Goal: Register for event/course

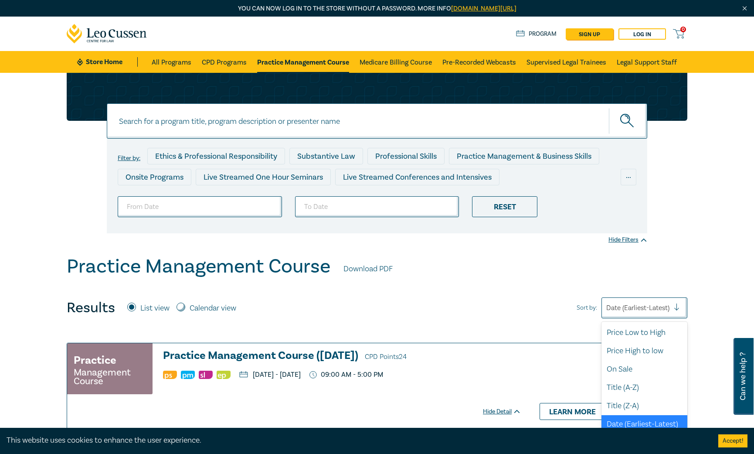
click at [674, 309] on div "Date (Earliest-Latest)" at bounding box center [638, 307] width 72 height 15
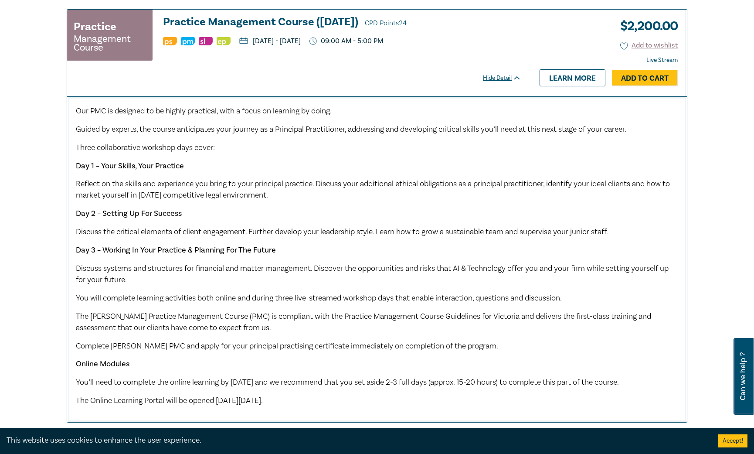
scroll to position [349, 0]
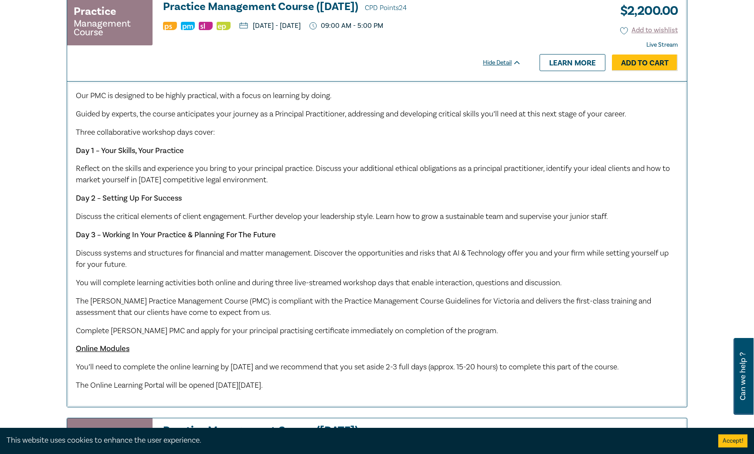
click at [591, 68] on link "Learn more" at bounding box center [573, 62] width 66 height 17
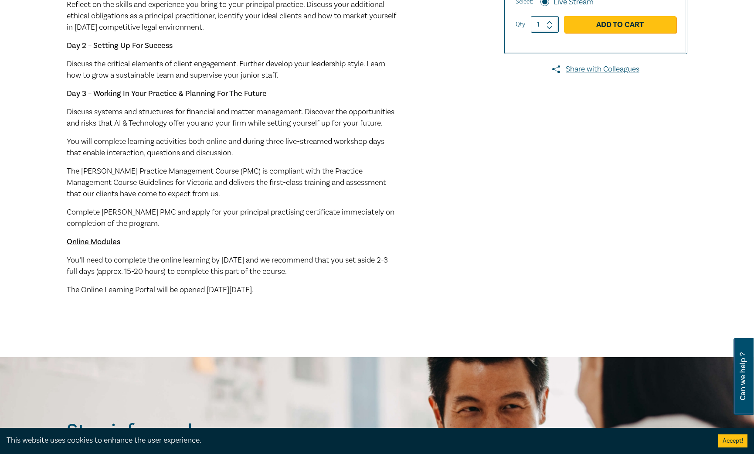
scroll to position [392, 0]
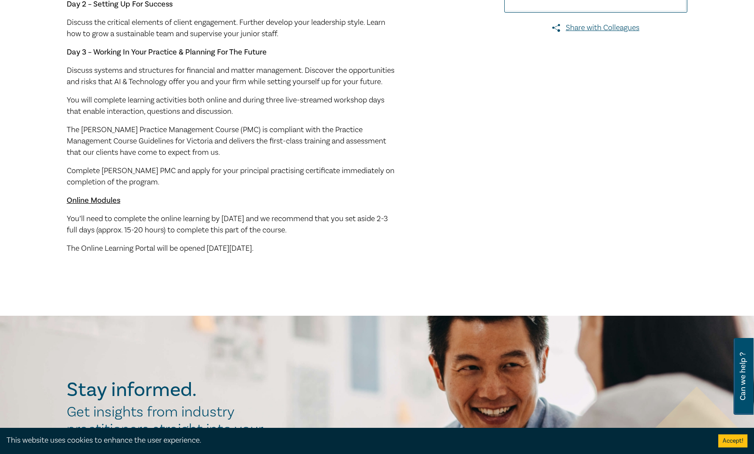
click at [150, 139] on span "The [PERSON_NAME] Practice Management Course (PMC) is compliant with the Practi…" at bounding box center [227, 141] width 320 height 33
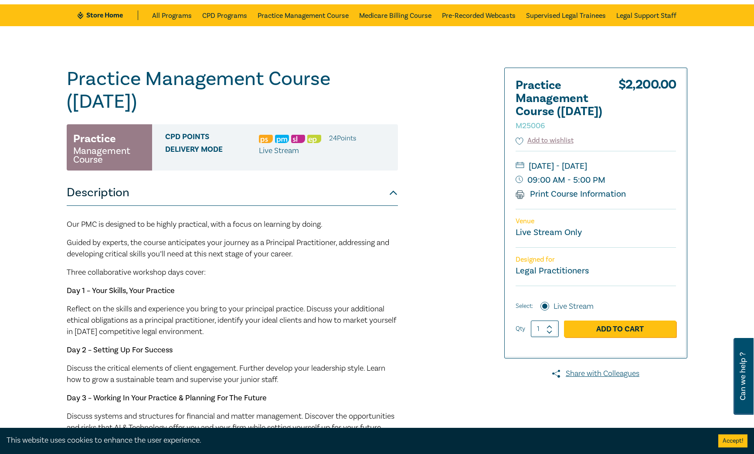
scroll to position [87, 0]
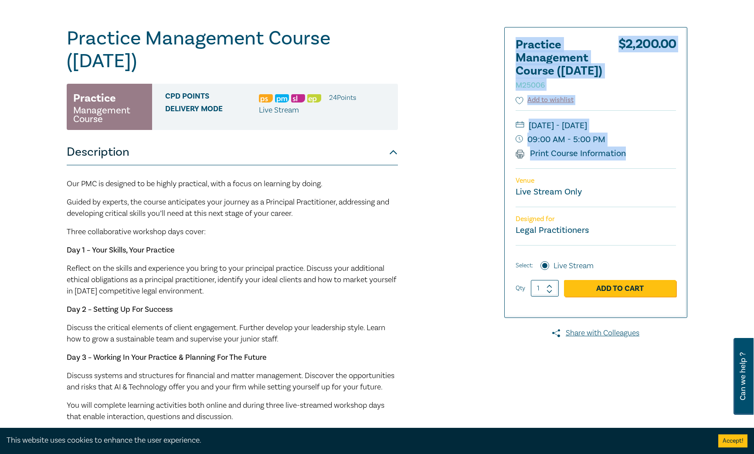
drag, startPoint x: 648, startPoint y: 184, endPoint x: 516, endPoint y: 39, distance: 196.1
click at [516, 39] on div "Practice Management Course ([DATE]) M25006 $ 2,200.00 Add to wishlist [DATE] - …" at bounding box center [596, 172] width 182 height 290
drag, startPoint x: 516, startPoint y: 39, endPoint x: 574, endPoint y: 63, distance: 62.6
copy div "Practice Management Course ([DATE]) M25006 $ 2,200.00 Add to wishlist [DATE] - …"
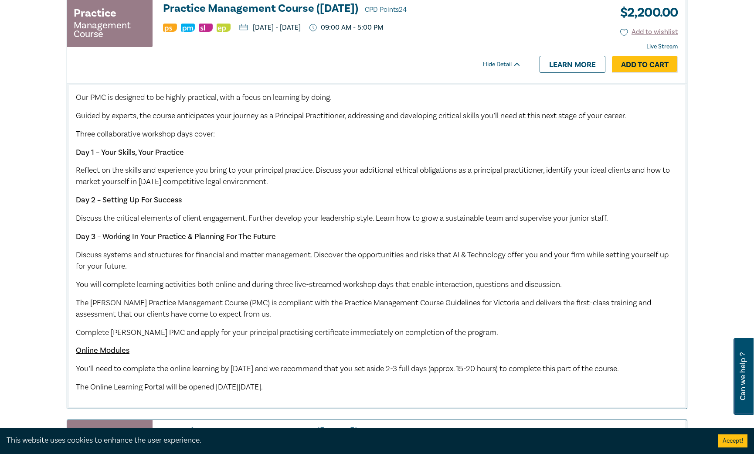
scroll to position [349, 0]
